Goal: Participate in discussion: Engage in conversation with other users on a specific topic

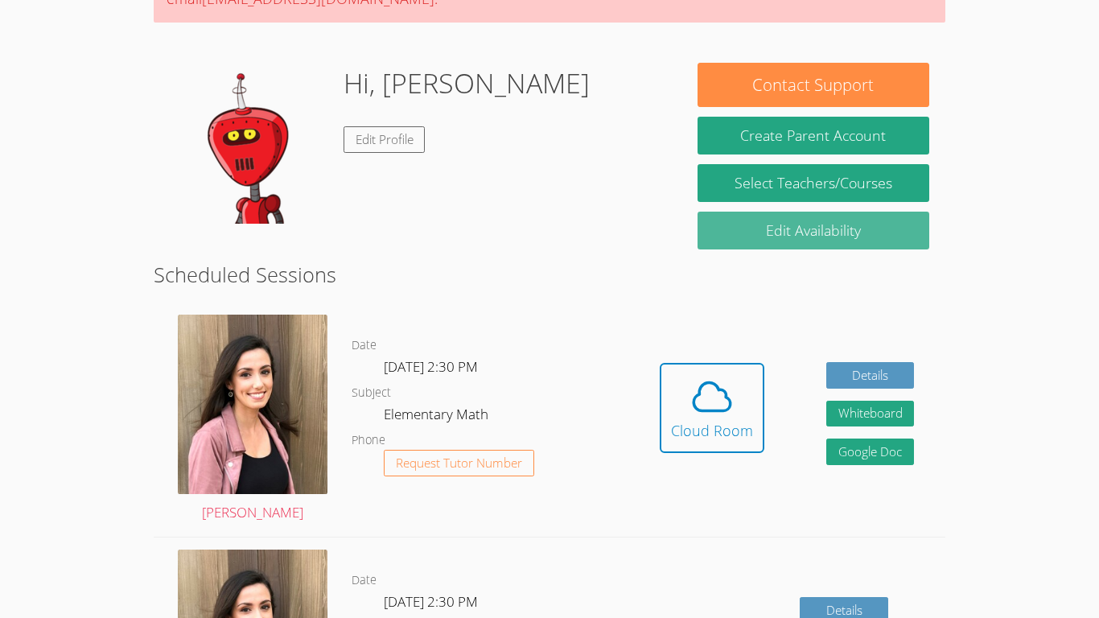
scroll to position [194, 0]
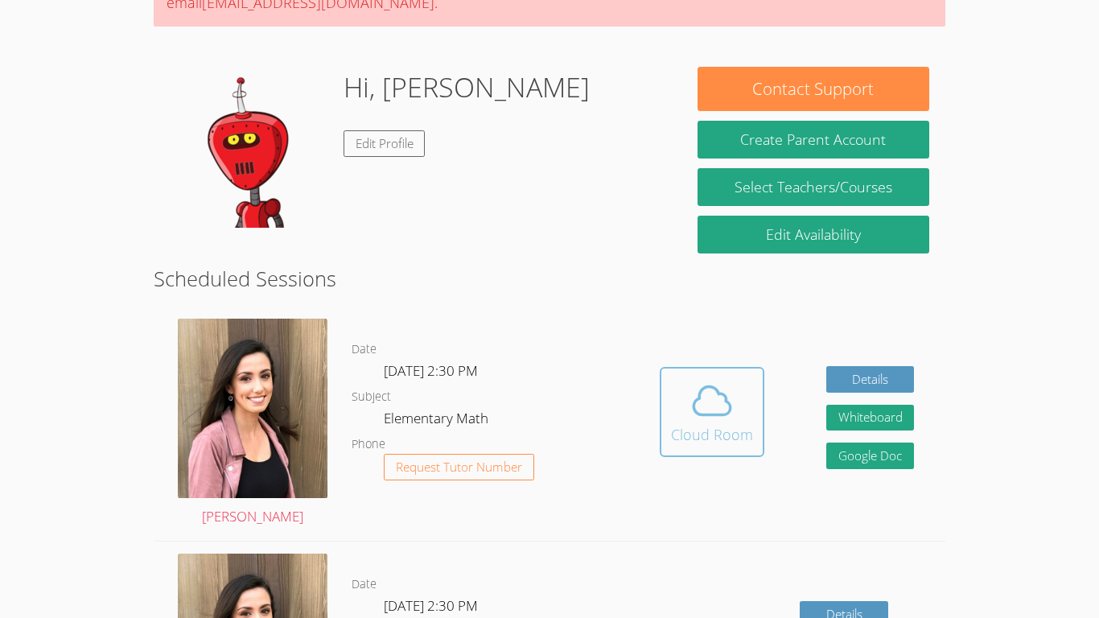
click at [702, 413] on icon at bounding box center [712, 400] width 45 height 45
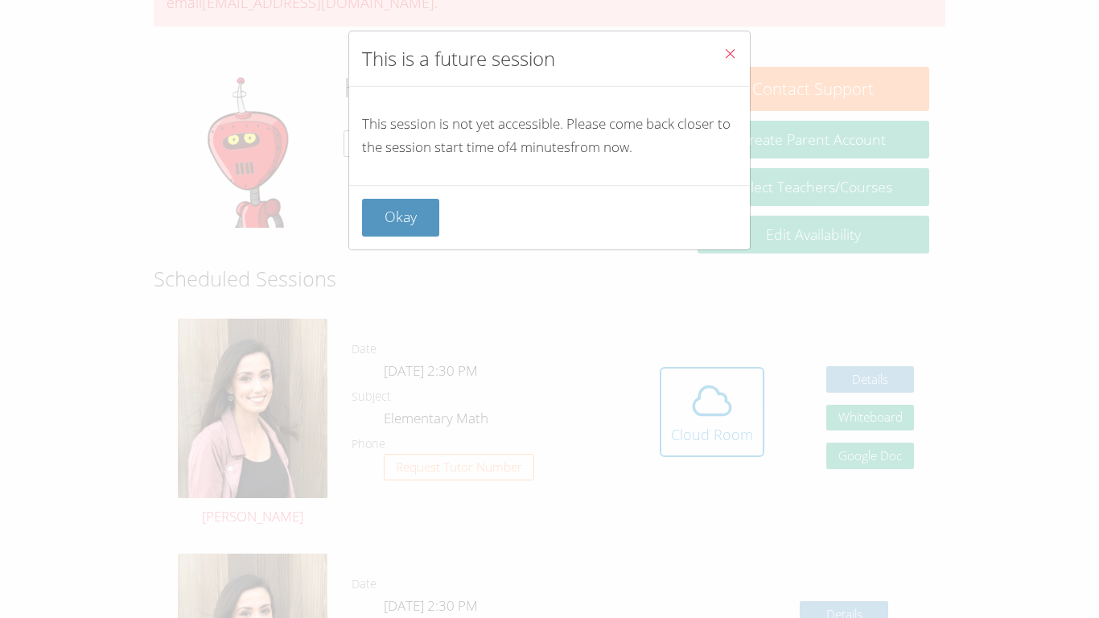
click at [723, 50] on icon "Close" at bounding box center [730, 54] width 14 height 14
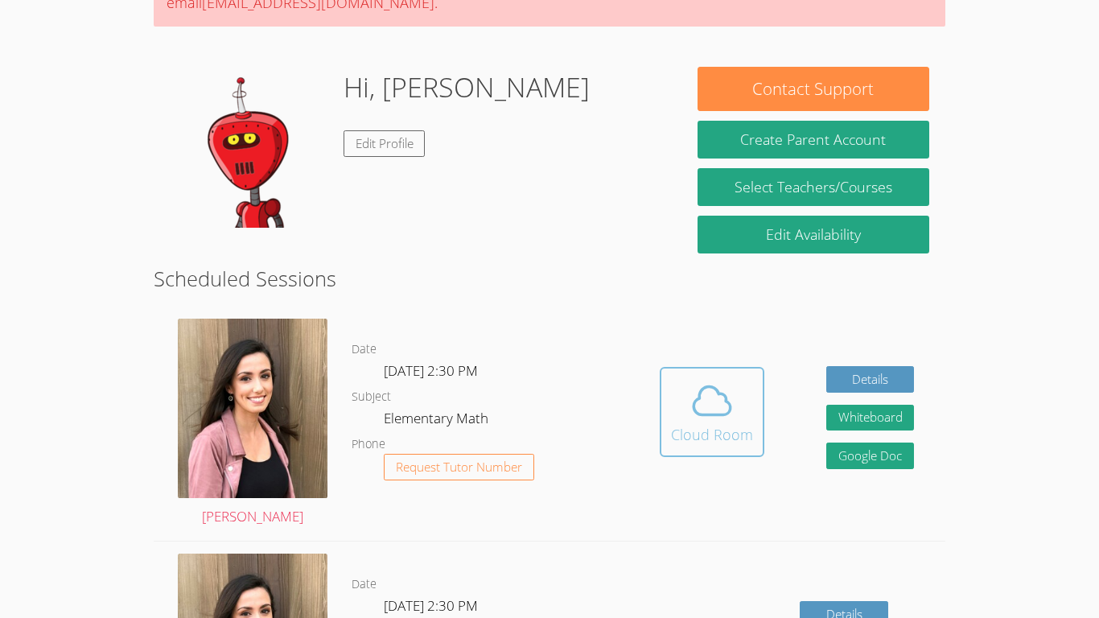
click at [735, 423] on div "Cloud Room" at bounding box center [712, 434] width 82 height 23
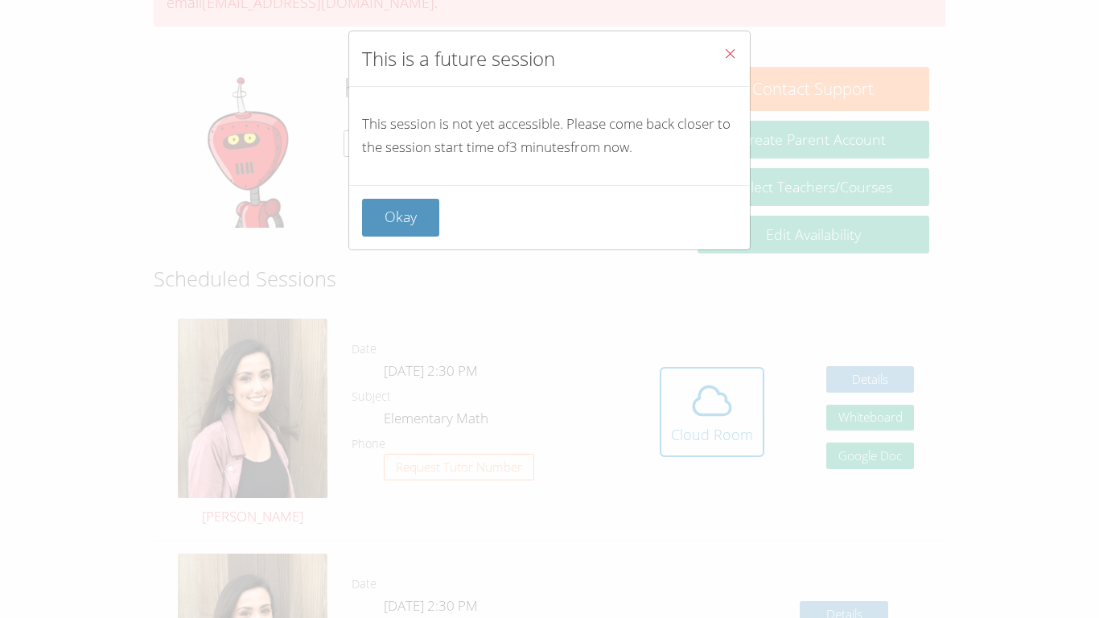
click at [727, 56] on icon "Close" at bounding box center [730, 54] width 14 height 14
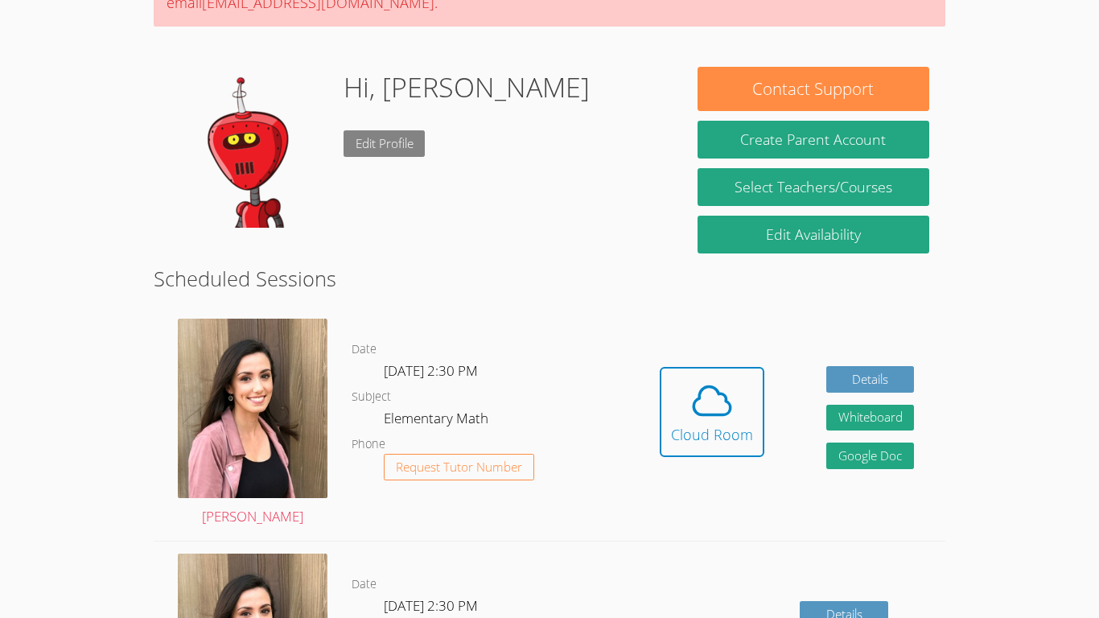
click at [399, 150] on link "Edit Profile" at bounding box center [385, 143] width 82 height 27
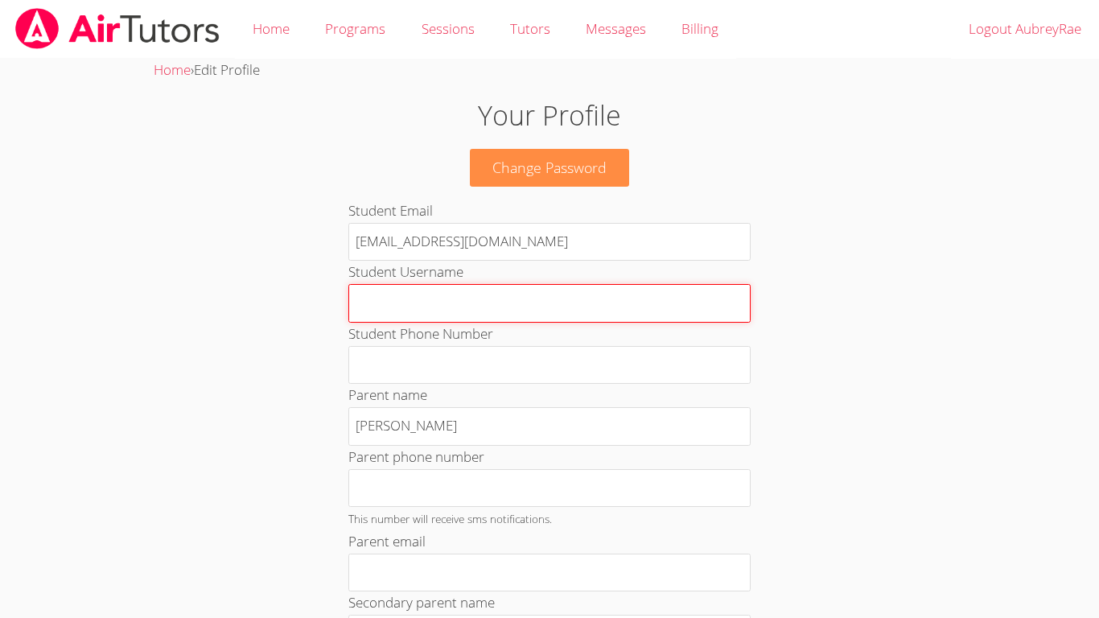
click at [451, 305] on input "Student Username" at bounding box center [549, 303] width 402 height 39
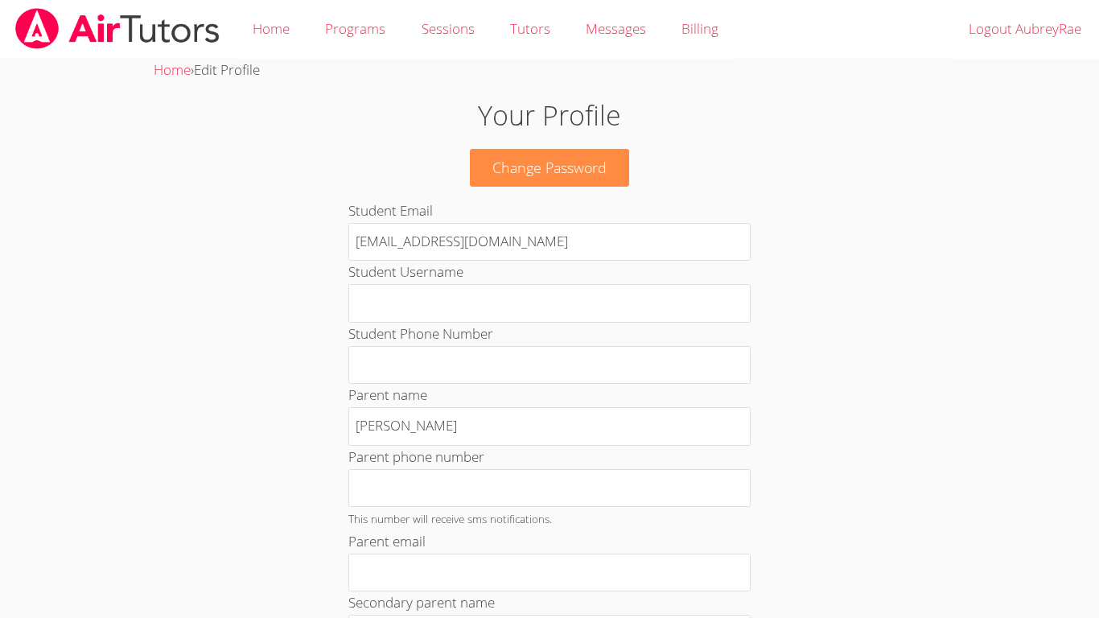
click at [264, 27] on link "Home" at bounding box center [271, 29] width 72 height 59
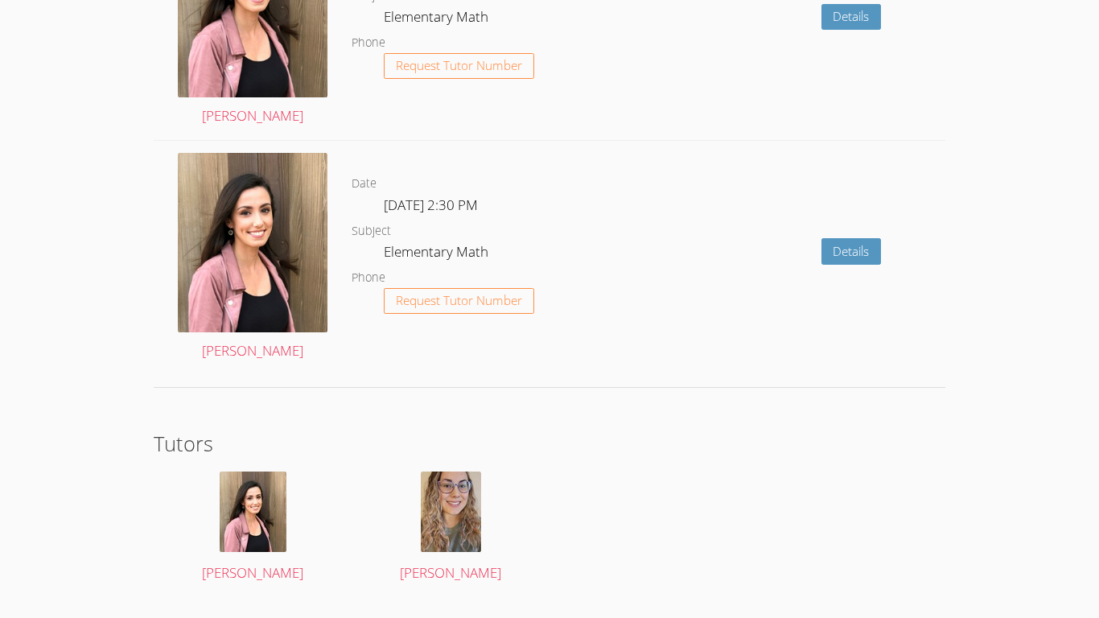
scroll to position [2459, 0]
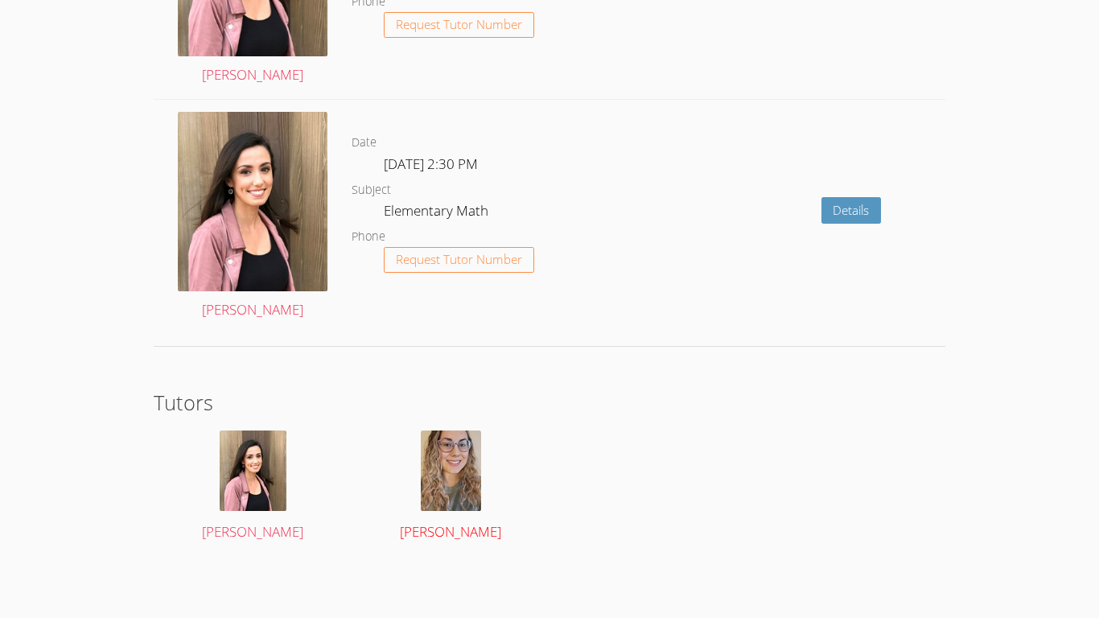
click at [435, 480] on img at bounding box center [451, 470] width 60 height 80
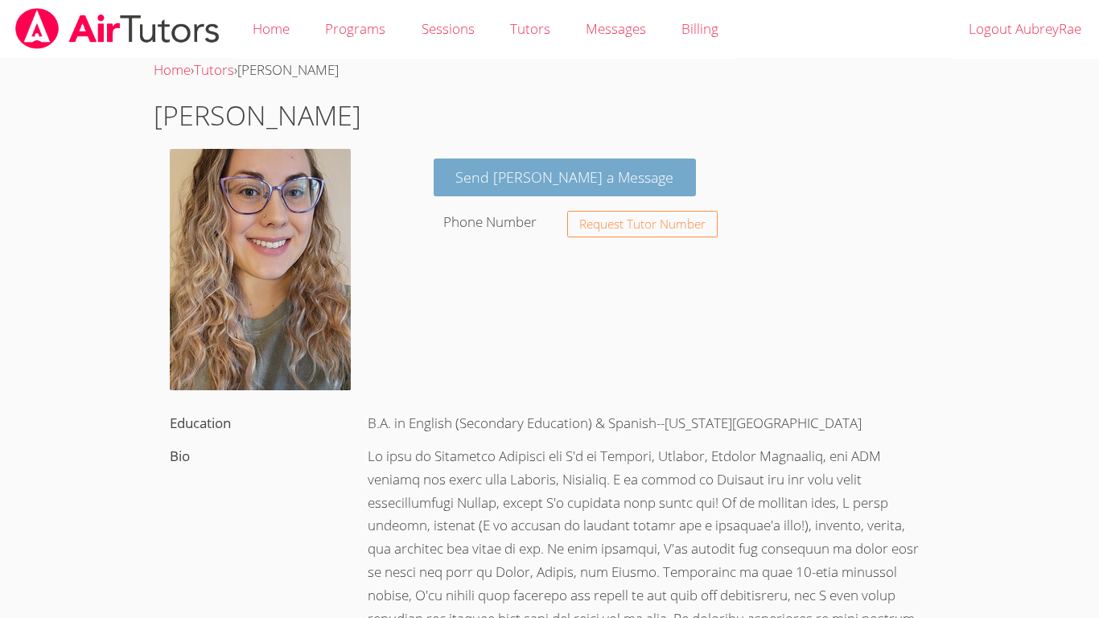
click at [523, 189] on link "Send [PERSON_NAME] a Message" at bounding box center [565, 178] width 263 height 38
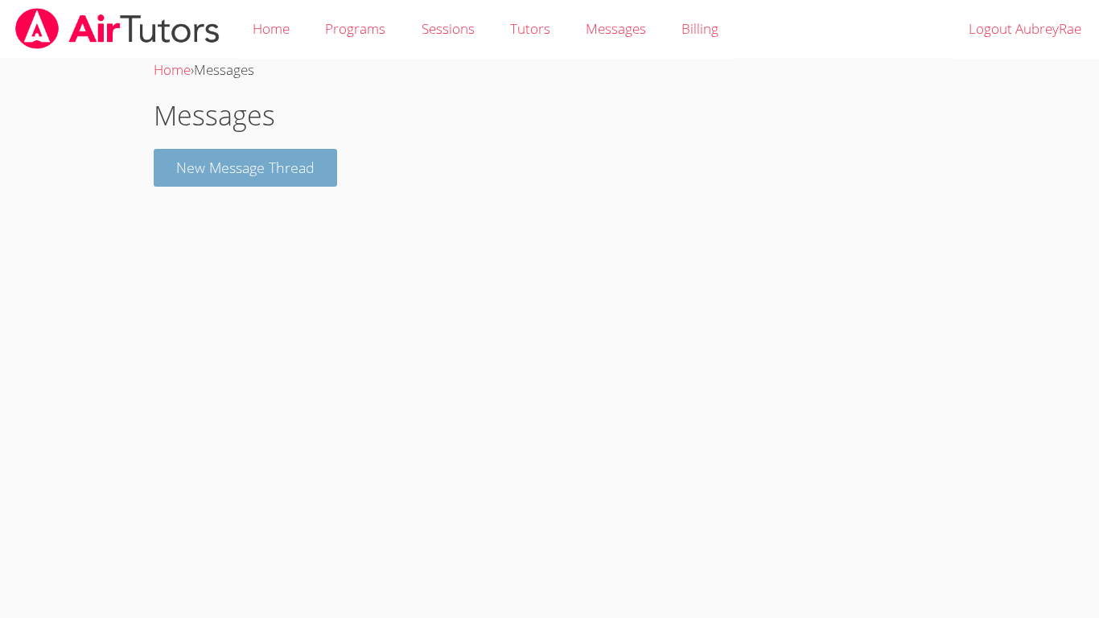
click at [290, 171] on button "New Message Thread" at bounding box center [245, 168] width 183 height 38
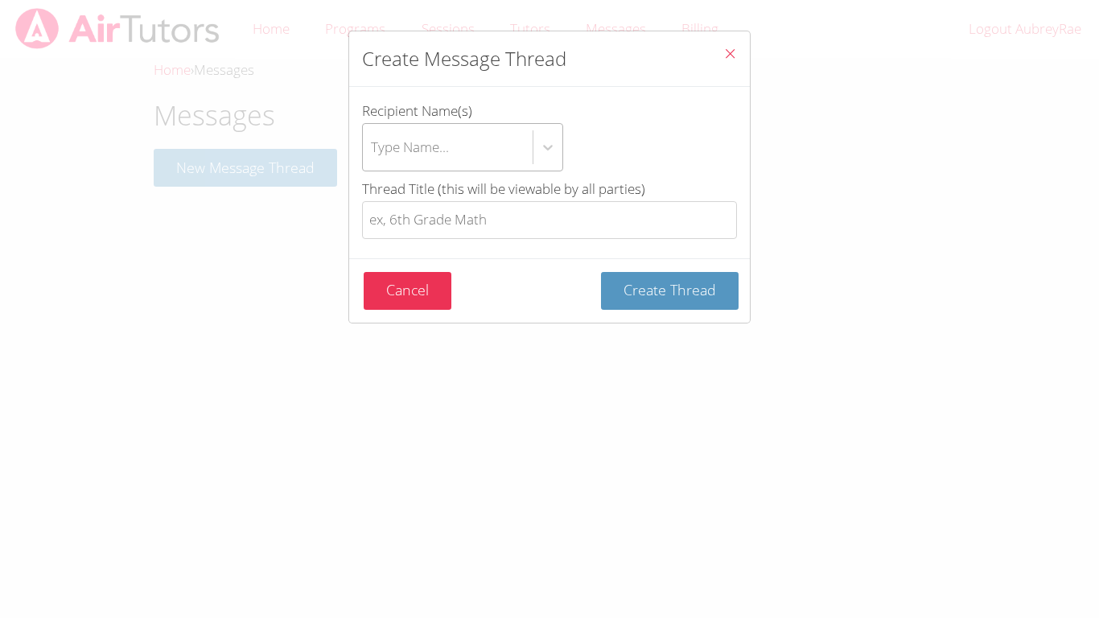
click at [389, 144] on div "Type Name..." at bounding box center [410, 146] width 78 height 23
click at [373, 144] on input "Recipient Name(s) Type Name..." at bounding box center [372, 147] width 2 height 37
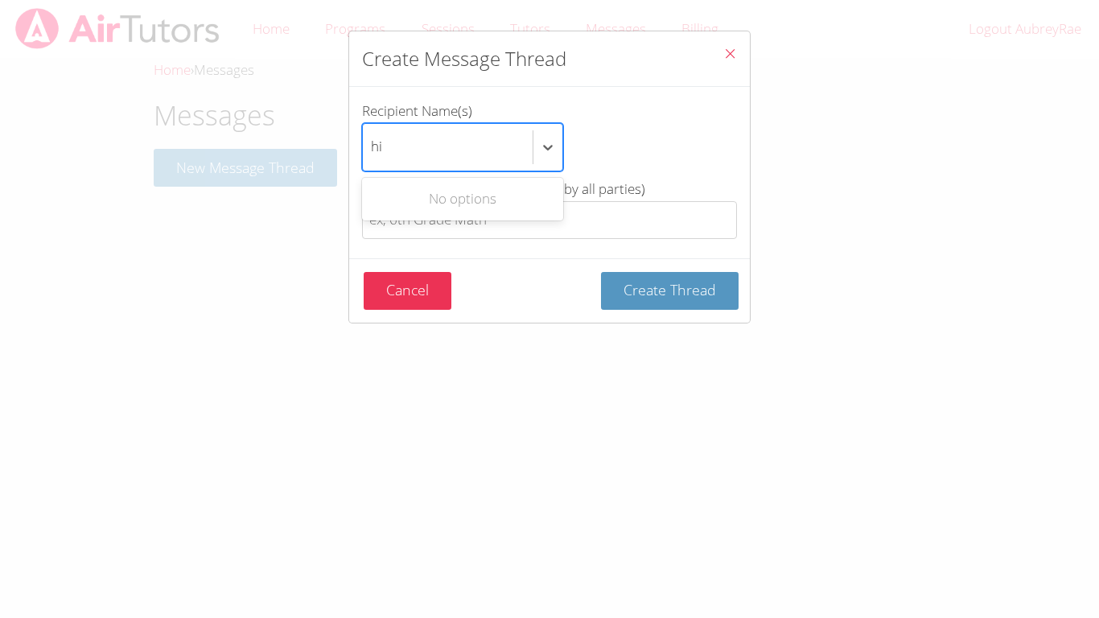
type input "h"
click at [734, 50] on icon "Close" at bounding box center [730, 54] width 14 height 14
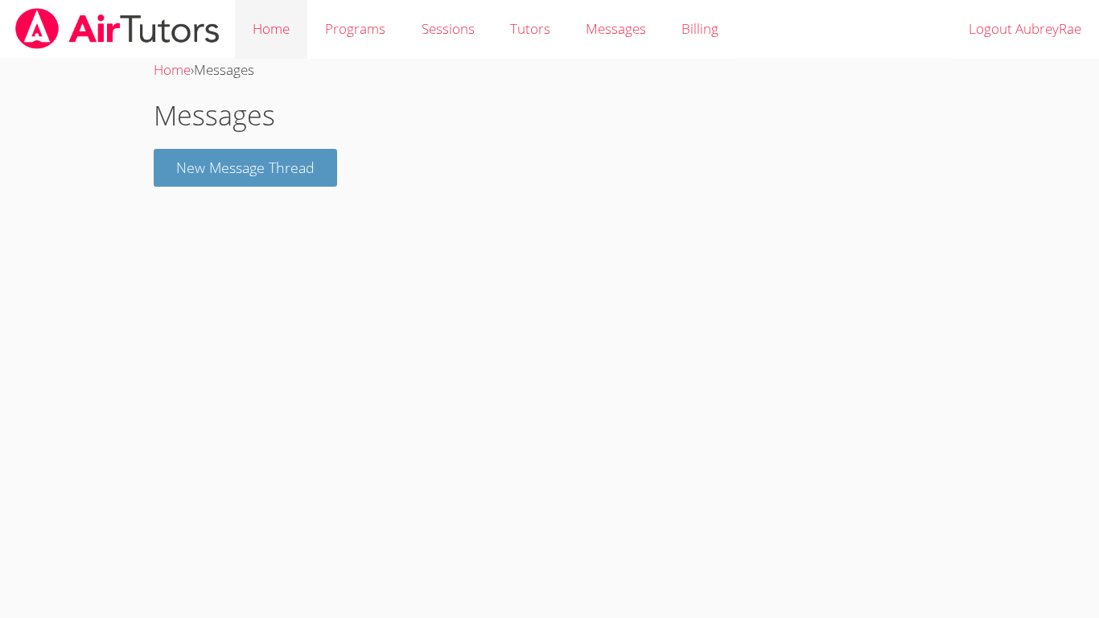
click at [273, 25] on link "Home" at bounding box center [271, 29] width 72 height 59
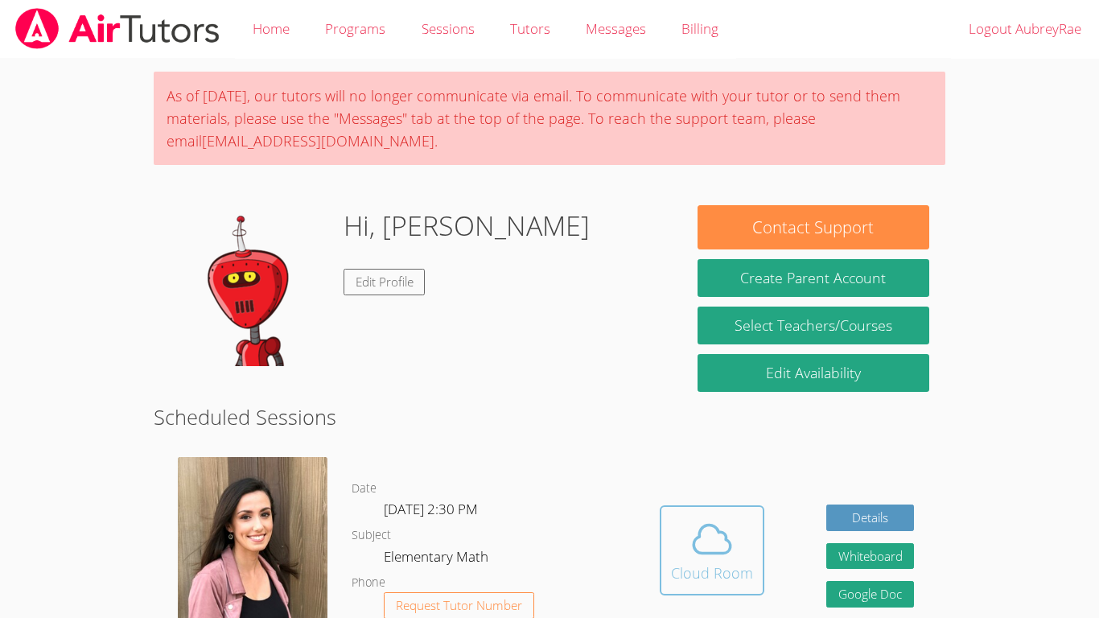
click at [713, 537] on icon at bounding box center [712, 539] width 45 height 45
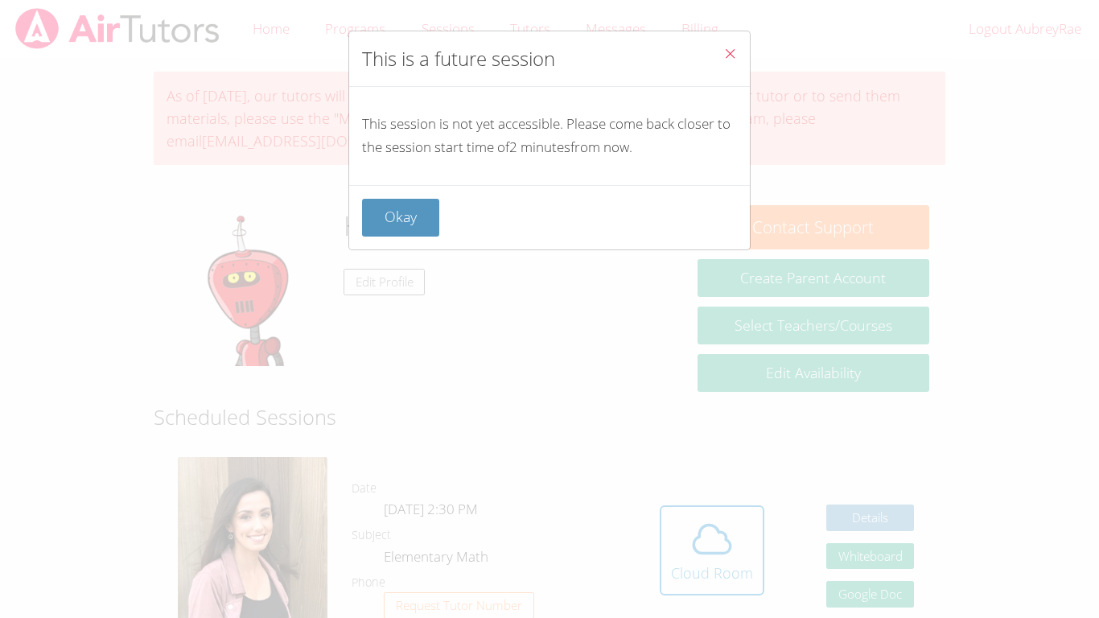
click at [731, 51] on icon "Close" at bounding box center [730, 54] width 14 height 14
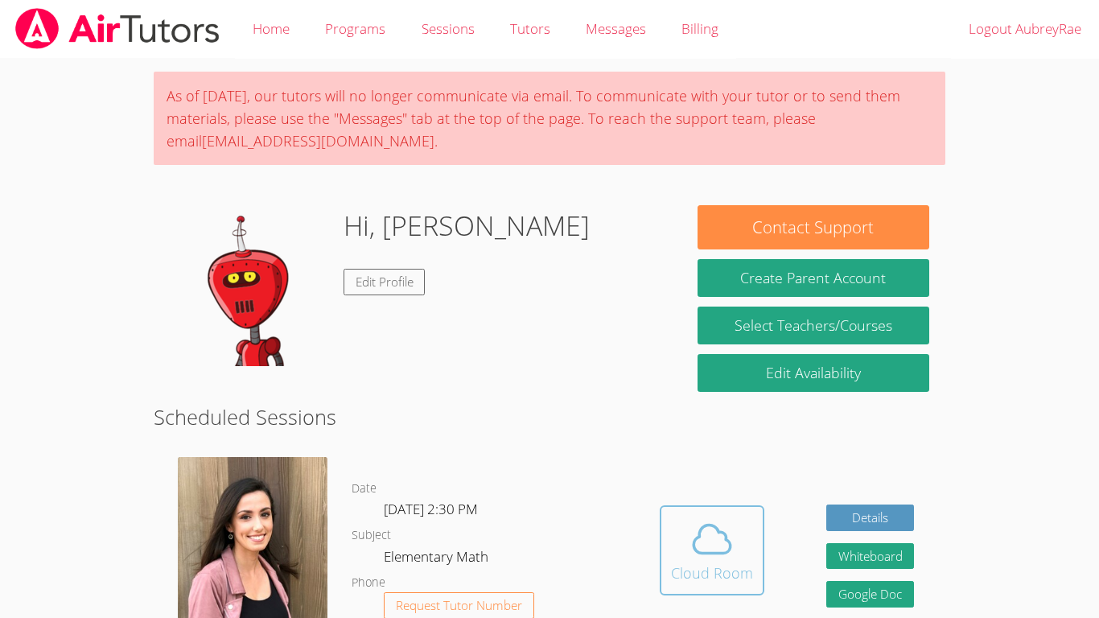
click at [709, 538] on icon at bounding box center [712, 539] width 45 height 45
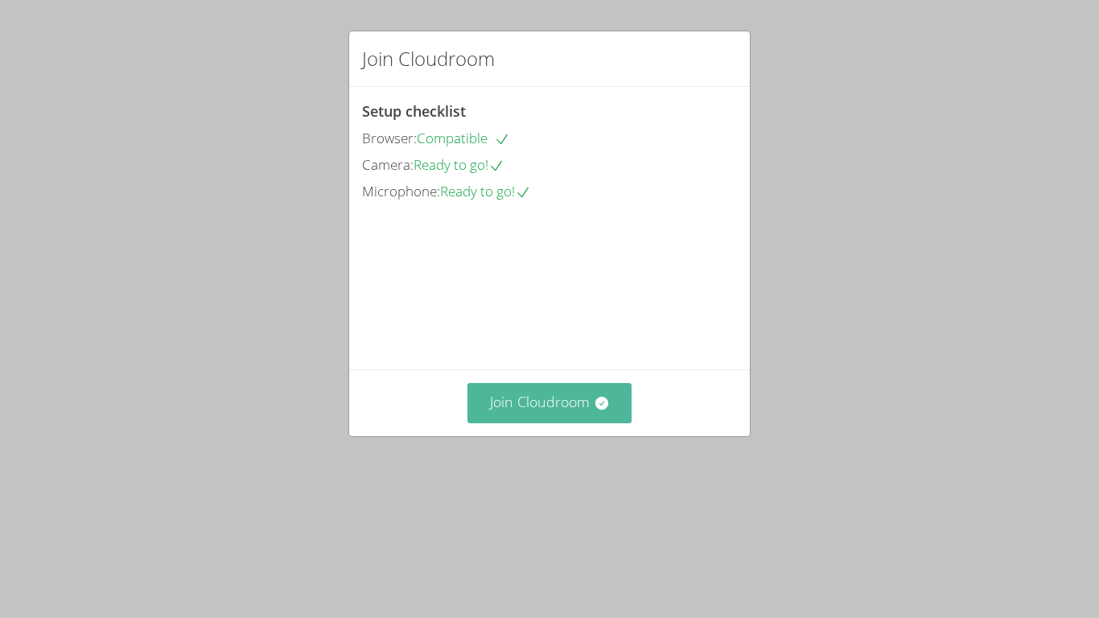
click at [581, 422] on button "Join Cloudroom" at bounding box center [549, 402] width 165 height 39
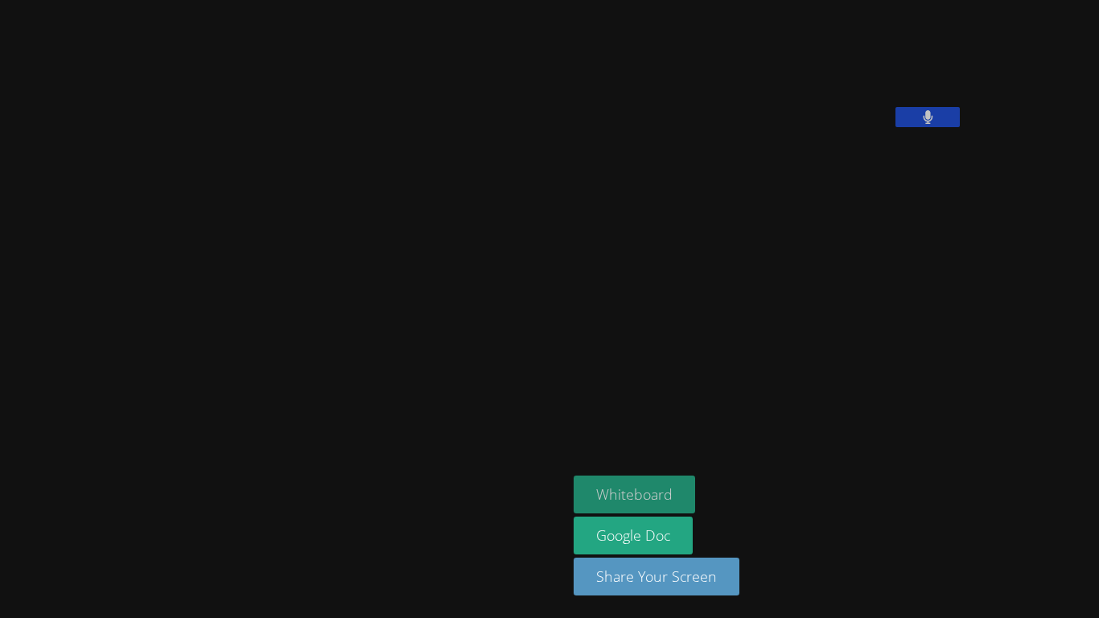
click at [574, 493] on button "Whiteboard" at bounding box center [635, 495] width 122 height 38
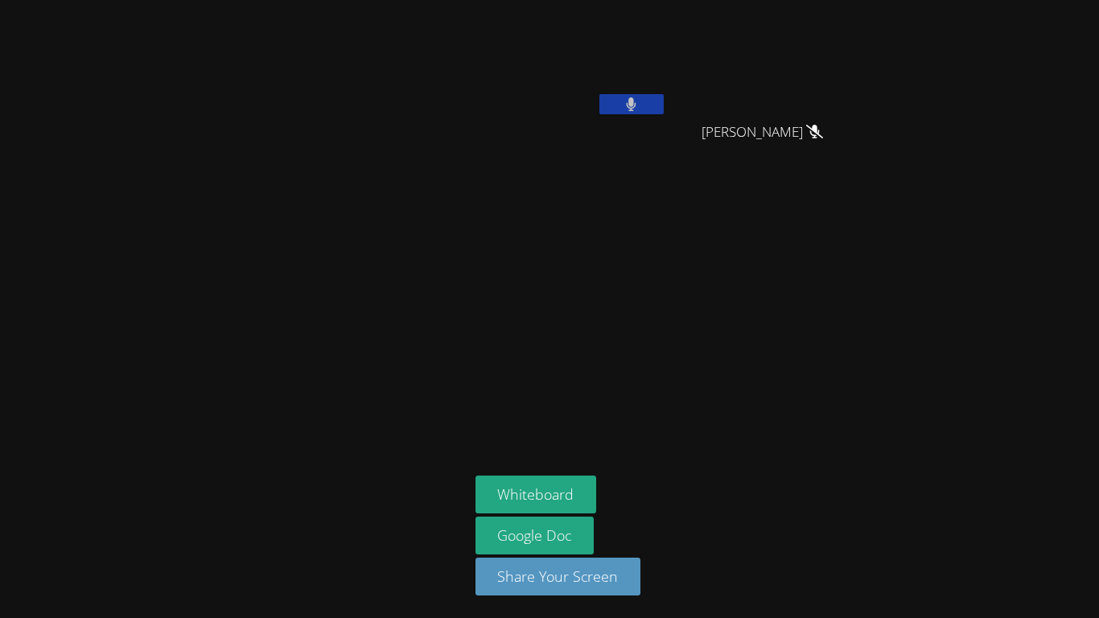
click at [641, 98] on button at bounding box center [631, 104] width 64 height 20
click at [630, 416] on aside "AubreyRae Brooks Nancy Tran Nancy Tran Maxine Mendoza Maxine Mendoza Whiteboard…" at bounding box center [670, 309] width 402 height 618
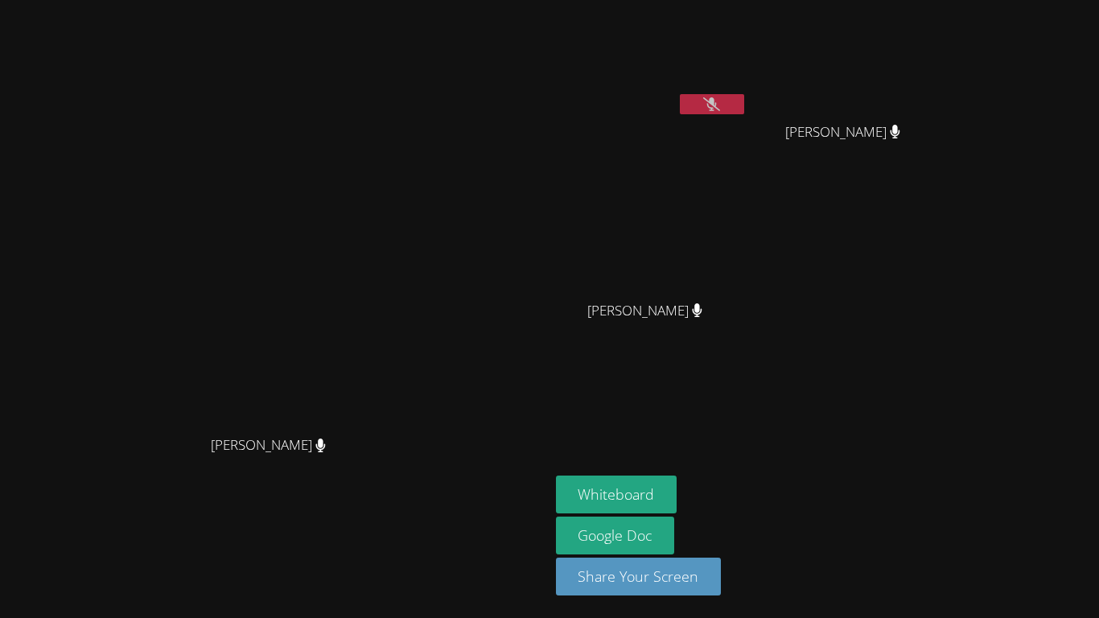
click at [720, 97] on icon at bounding box center [711, 104] width 17 height 14
click at [717, 97] on icon at bounding box center [711, 104] width 10 height 14
click at [744, 105] on button at bounding box center [712, 104] width 64 height 20
click at [744, 113] on button at bounding box center [712, 104] width 64 height 20
click at [744, 111] on button at bounding box center [712, 104] width 64 height 20
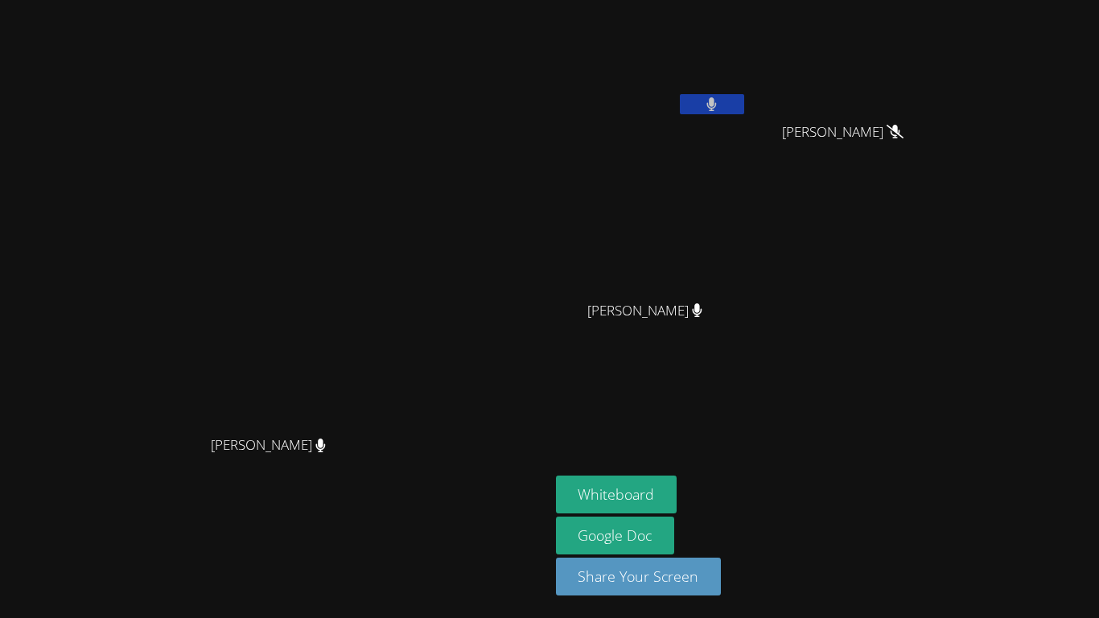
click at [744, 103] on button at bounding box center [712, 104] width 64 height 20
click at [720, 103] on icon at bounding box center [711, 104] width 17 height 14
click at [717, 103] on icon at bounding box center [712, 104] width 10 height 14
click at [720, 109] on icon at bounding box center [711, 104] width 17 height 14
click at [717, 109] on icon at bounding box center [711, 104] width 10 height 14
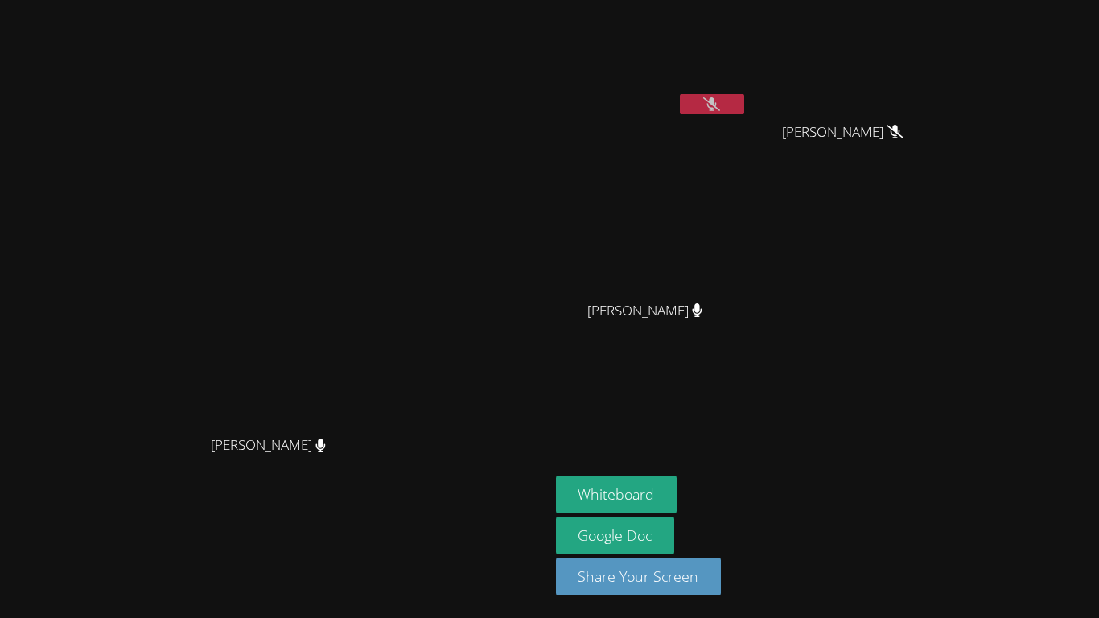
click at [744, 105] on button at bounding box center [712, 104] width 64 height 20
click at [744, 103] on button at bounding box center [712, 104] width 64 height 20
click at [720, 100] on icon at bounding box center [711, 104] width 17 height 14
click at [748, 91] on video at bounding box center [652, 60] width 192 height 108
click at [717, 101] on icon at bounding box center [712, 104] width 10 height 14
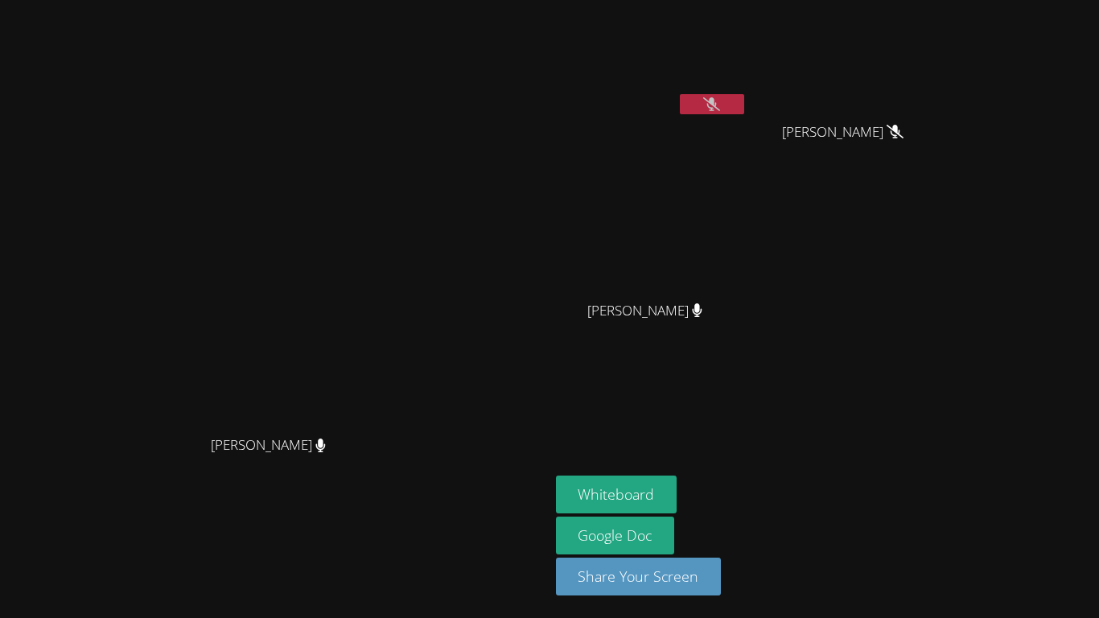
click at [744, 103] on button at bounding box center [712, 104] width 64 height 20
click at [744, 101] on button at bounding box center [712, 104] width 64 height 20
click at [744, 110] on button at bounding box center [712, 104] width 64 height 20
click at [744, 94] on button at bounding box center [712, 104] width 64 height 20
click at [744, 102] on button at bounding box center [712, 104] width 64 height 20
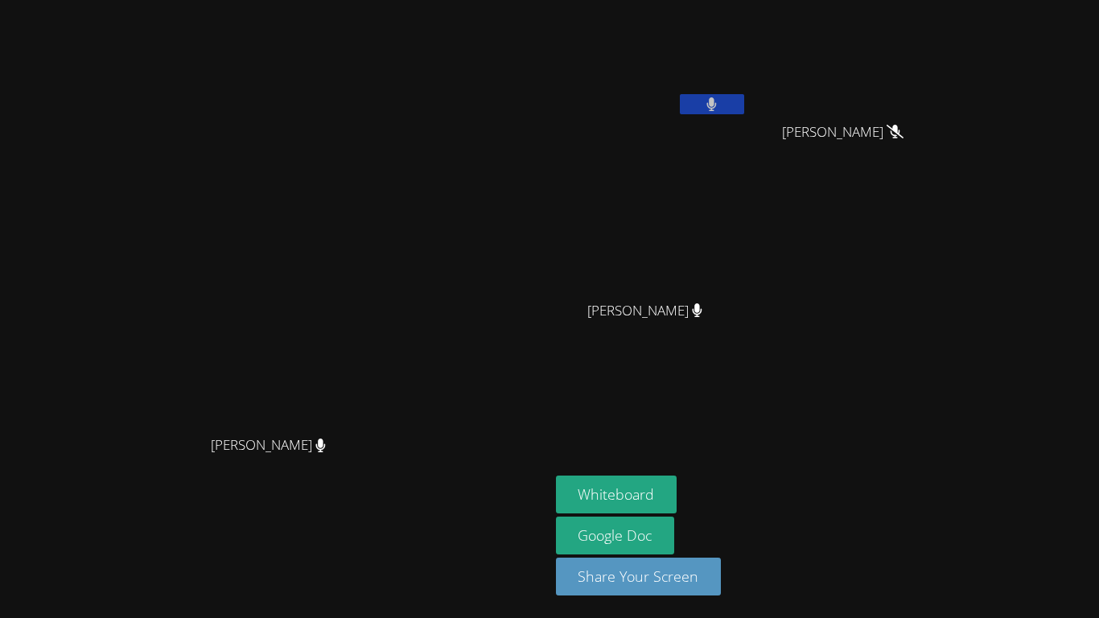
click at [744, 102] on button at bounding box center [712, 104] width 64 height 20
click at [744, 101] on button at bounding box center [712, 104] width 64 height 20
click at [744, 109] on button at bounding box center [712, 104] width 64 height 20
click at [744, 102] on button at bounding box center [712, 104] width 64 height 20
click at [395, 127] on video at bounding box center [274, 277] width 241 height 302
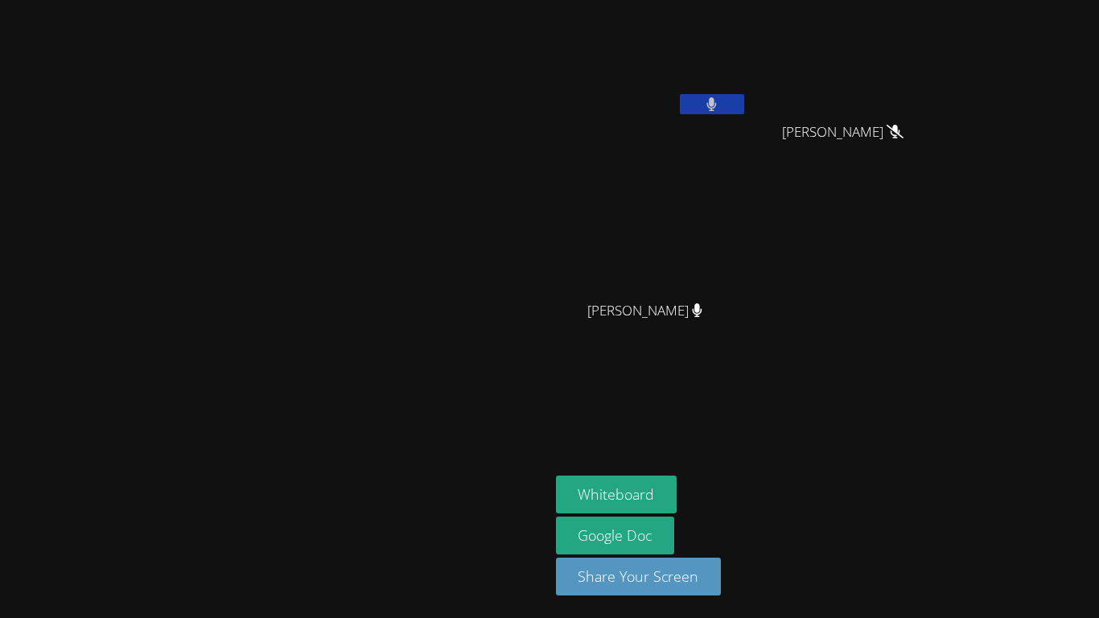
click at [744, 104] on button at bounding box center [712, 104] width 64 height 20
click at [720, 103] on icon at bounding box center [711, 104] width 17 height 14
click at [717, 103] on icon at bounding box center [712, 104] width 10 height 14
click at [744, 94] on button at bounding box center [712, 104] width 64 height 20
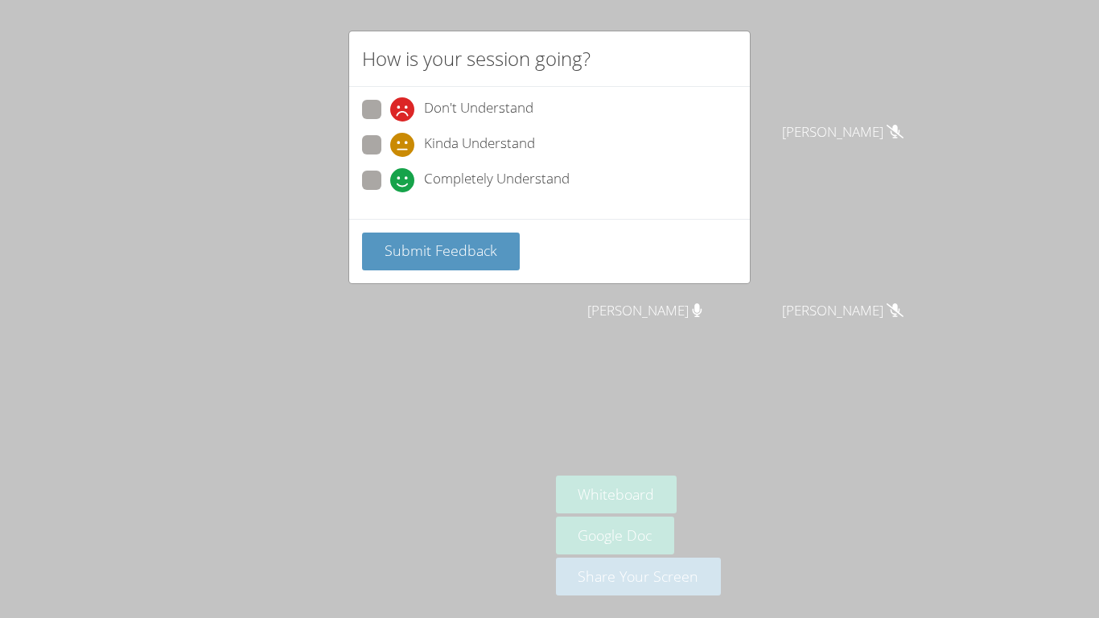
click at [390, 192] on span at bounding box center [390, 192] width 0 height 0
click at [390, 184] on input "Completely Understand" at bounding box center [397, 178] width 14 height 14
radio input "true"
click at [416, 262] on button "Submit Feedback" at bounding box center [441, 252] width 158 height 38
